Goal: Information Seeking & Learning: Learn about a topic

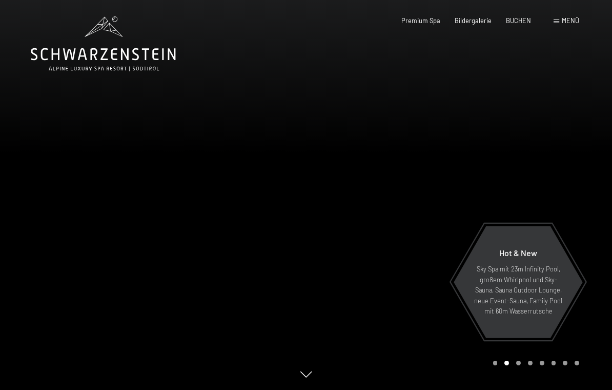
click at [570, 22] on span "Menü" at bounding box center [570, 20] width 17 height 8
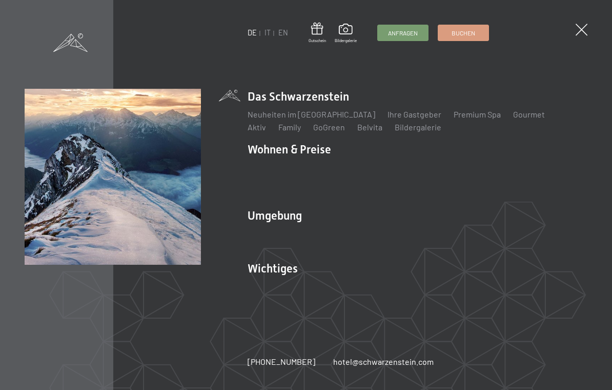
click at [405, 236] on link "Wandern & Sommer" at bounding box center [393, 233] width 71 height 10
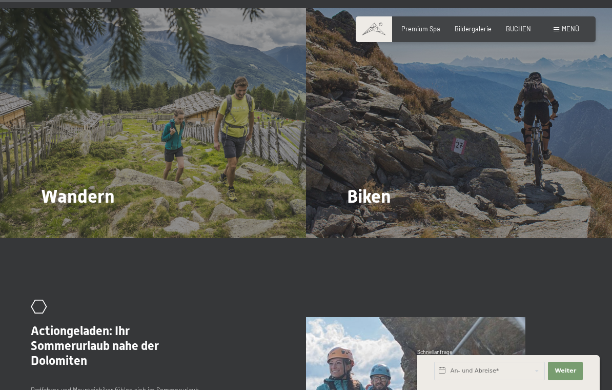
scroll to position [900, 0]
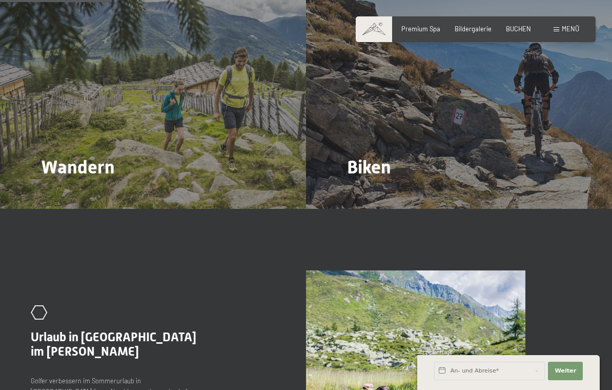
click at [69, 191] on span "Mehr dazu" at bounding box center [62, 195] width 34 height 9
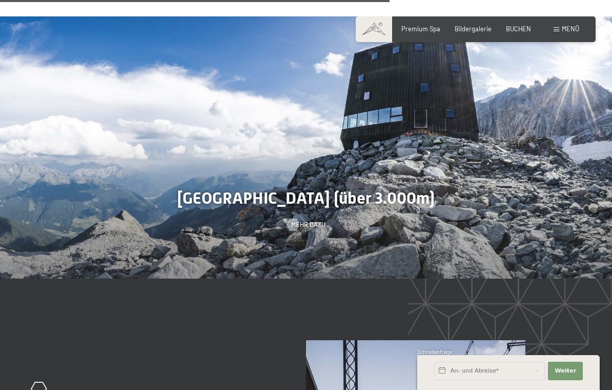
scroll to position [1994, 0]
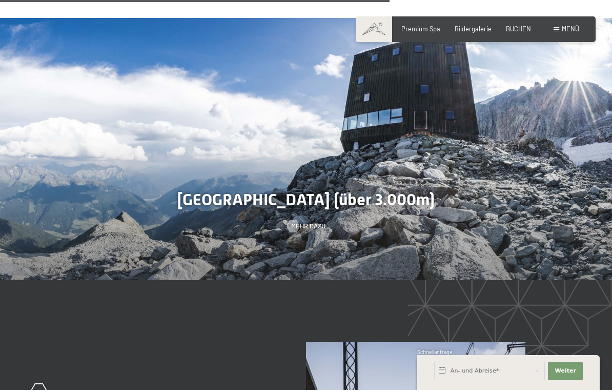
click at [309, 221] on span "Mehr dazu" at bounding box center [308, 225] width 34 height 9
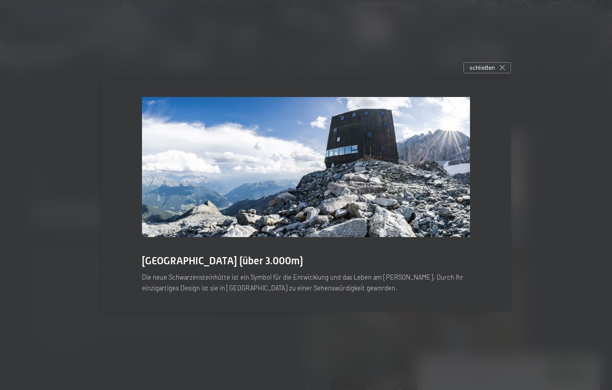
scroll to position [2206, 0]
click at [497, 73] on div "schließen" at bounding box center [487, 67] width 48 height 11
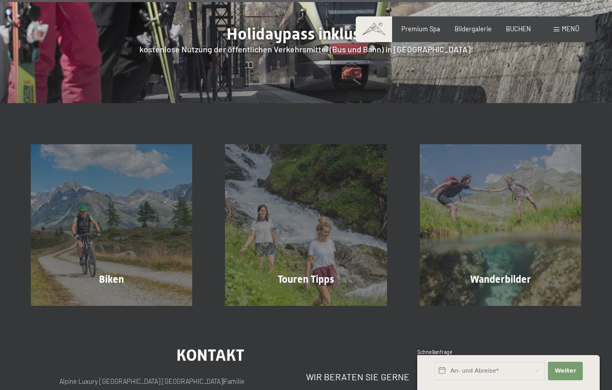
scroll to position [3021, 0]
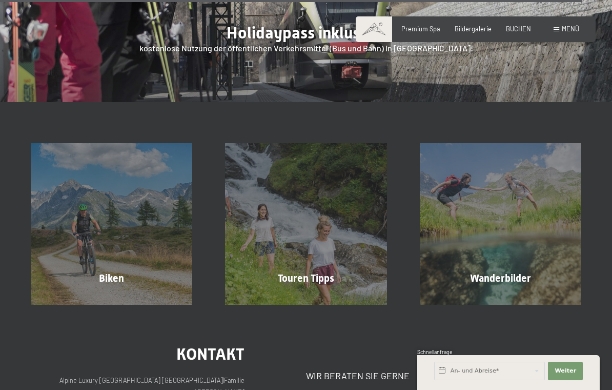
click at [323, 149] on div "Touren Tipps Mehr erfahren" at bounding box center [306, 224] width 194 height 162
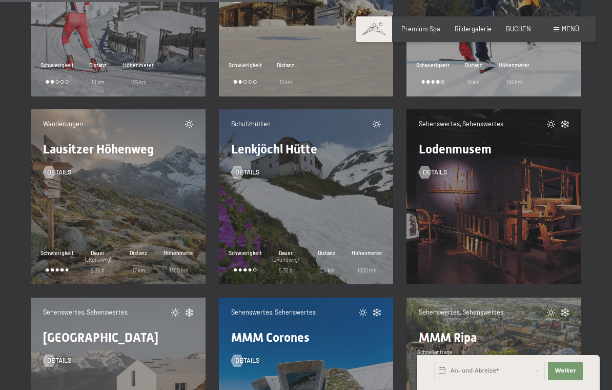
scroll to position [6240, 0]
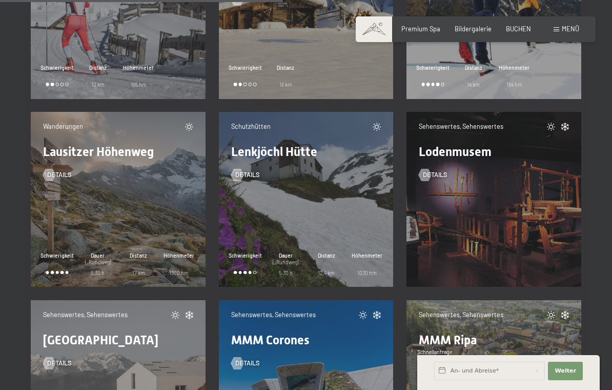
click at [253, 174] on span "Details" at bounding box center [247, 174] width 25 height 9
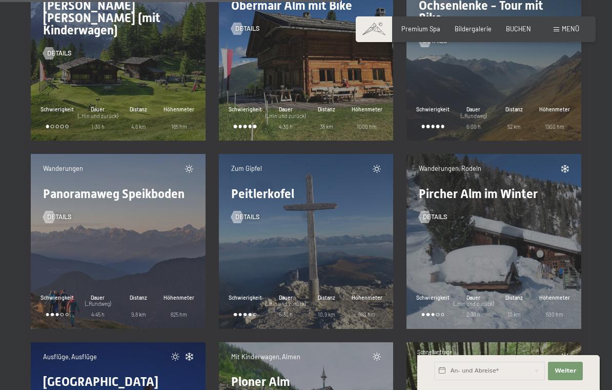
scroll to position [7514, 0]
click at [491, 312] on div "Dauer (_Hin und zurück) 2:30 h" at bounding box center [473, 305] width 41 height 25
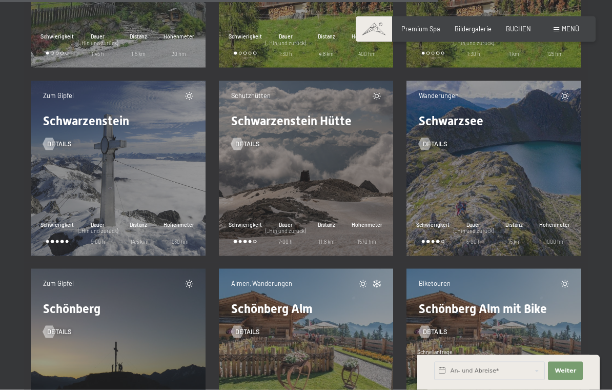
scroll to position [9654, 0]
click at [440, 144] on span "Details" at bounding box center [435, 143] width 25 height 9
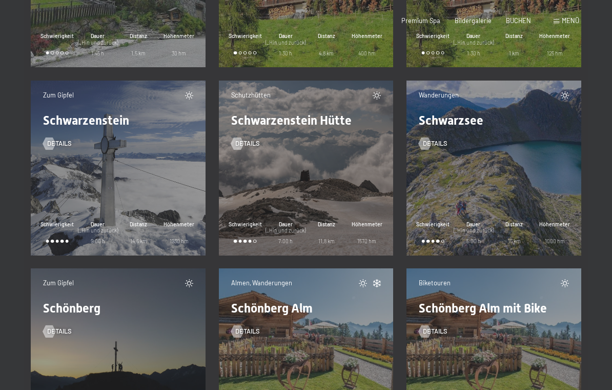
scroll to position [0, 0]
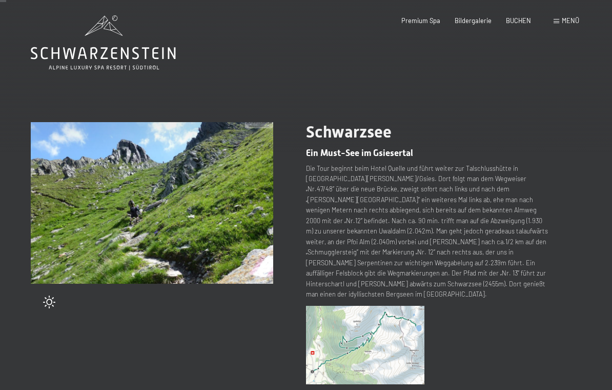
scroll to position [1, 0]
click at [564, 304] on div "Schwarzsee Ein Must-See im Gsiesertal Die Tour beginnt beim [GEOGRAPHIC_DATA] u…" at bounding box center [443, 296] width 275 height 347
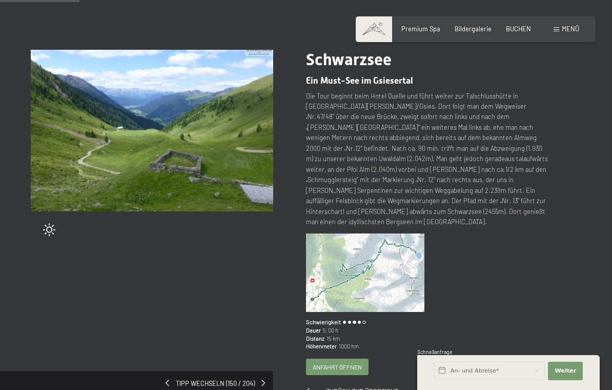
scroll to position [0, 0]
